Goal: Check status: Check status

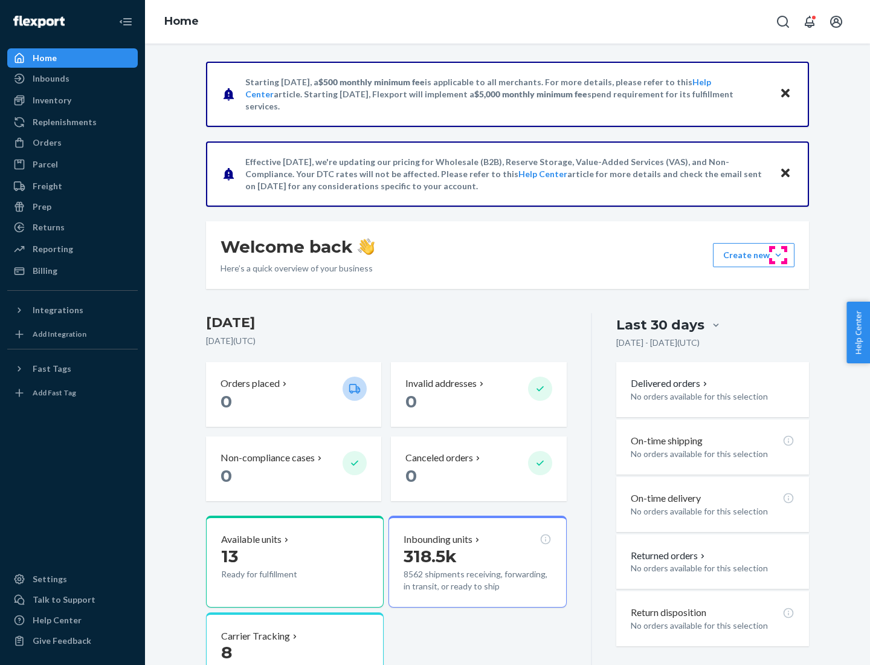
click at [778, 255] on button "Create new Create new inbound Create new order Create new product" at bounding box center [754, 255] width 82 height 24
click at [41, 207] on div "Prep" at bounding box center [42, 207] width 19 height 12
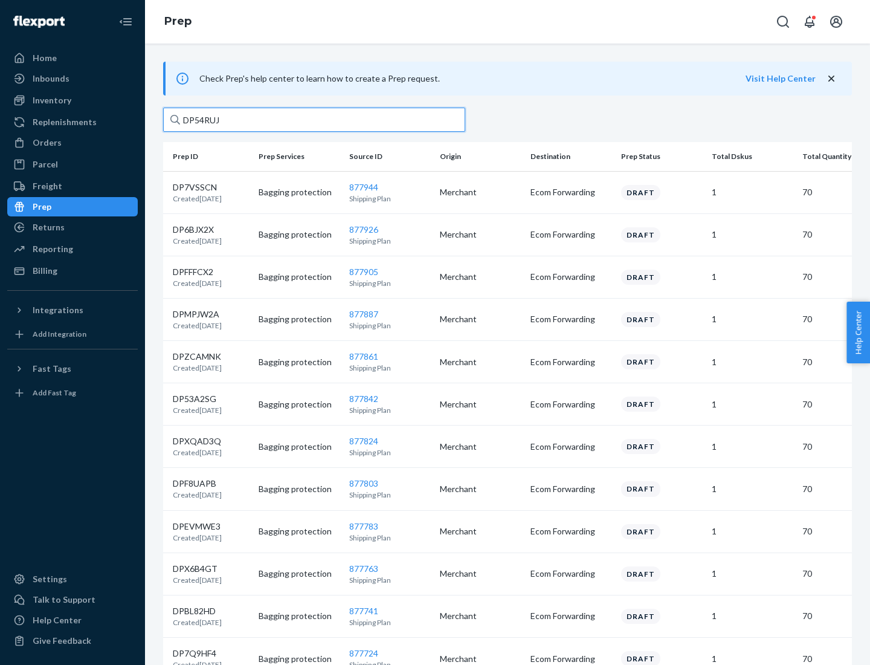
type input "DP54RUJL"
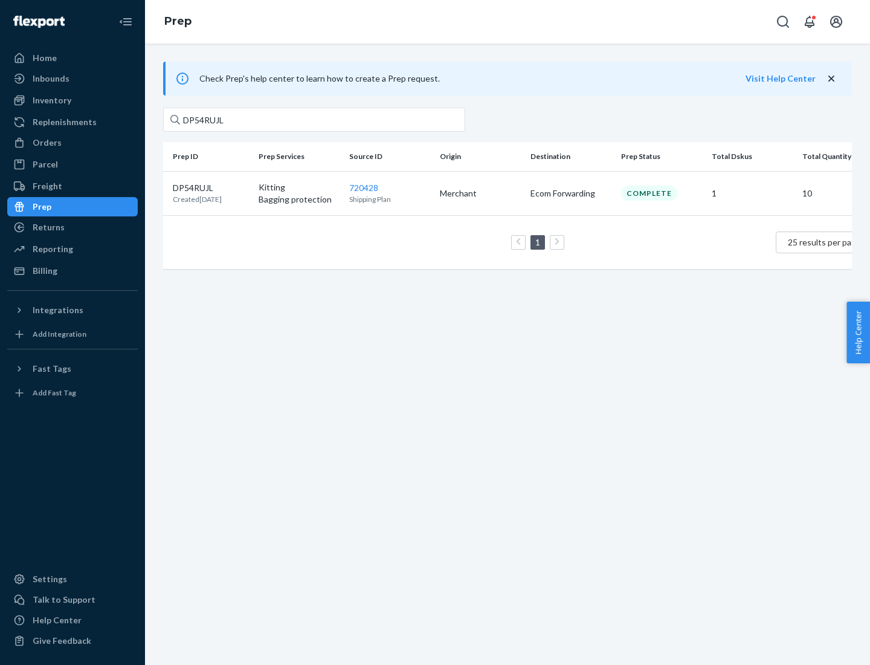
click at [211, 187] on p "DP54RUJL" at bounding box center [197, 188] width 49 height 12
